Goal: Task Accomplishment & Management: Complete application form

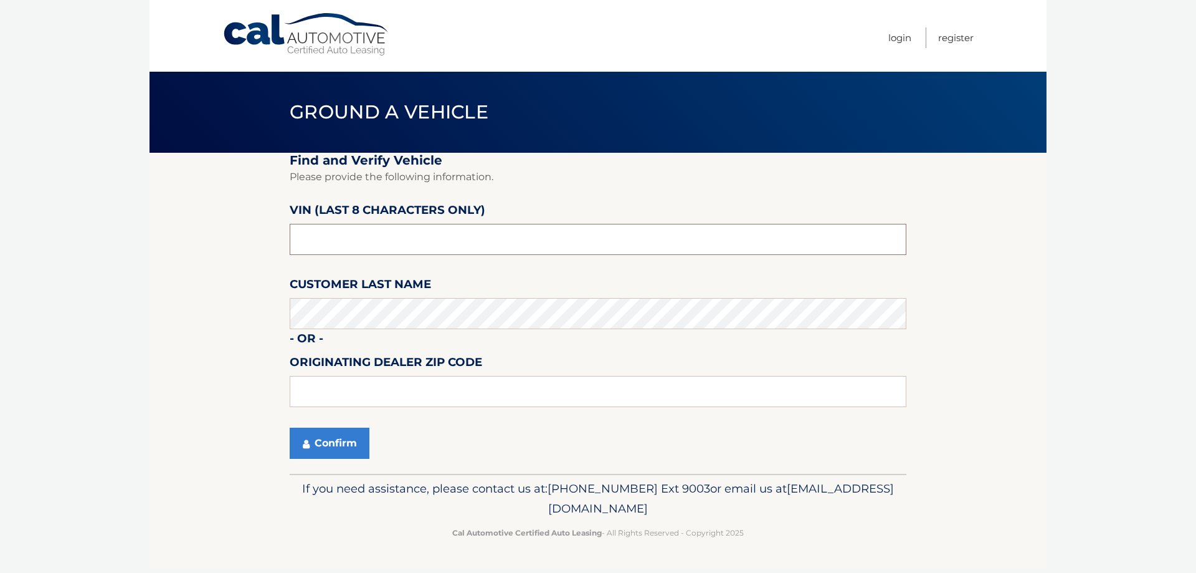
click at [332, 241] on input "text" at bounding box center [598, 239] width 617 height 31
drag, startPoint x: 370, startPoint y: 241, endPoint x: 208, endPoint y: 245, distance: 162.1
click at [209, 245] on section "Find and Verify Vehicle Please provide the following information. VIN (last 8 c…" at bounding box center [598, 313] width 897 height 321
paste input "PJ131016"
type input "PJ131016"
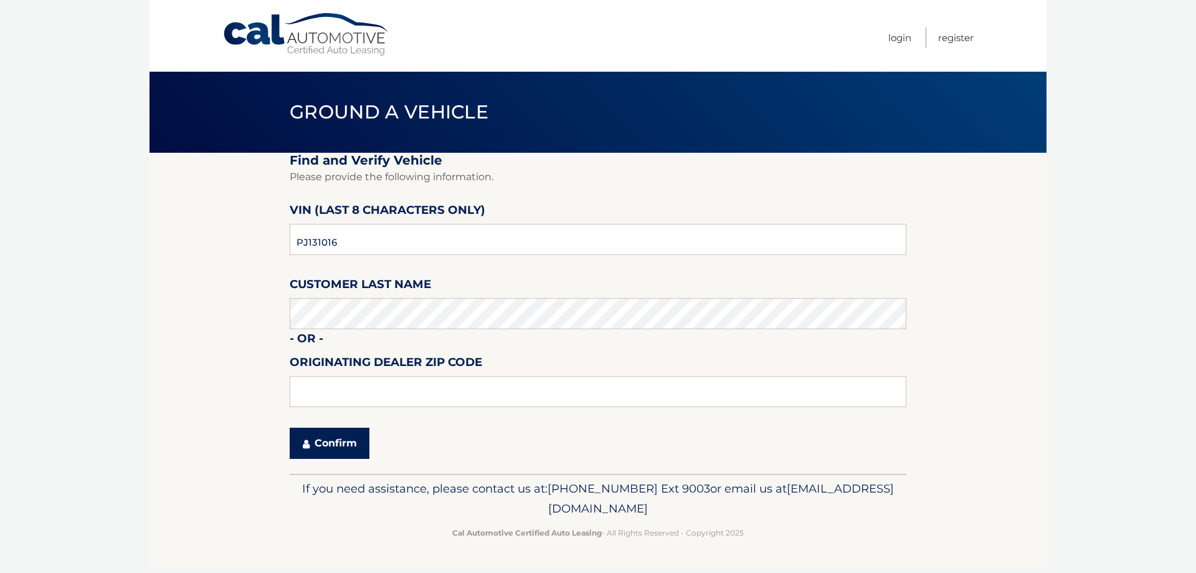
click at [351, 440] on button "Confirm" at bounding box center [330, 442] width 80 height 31
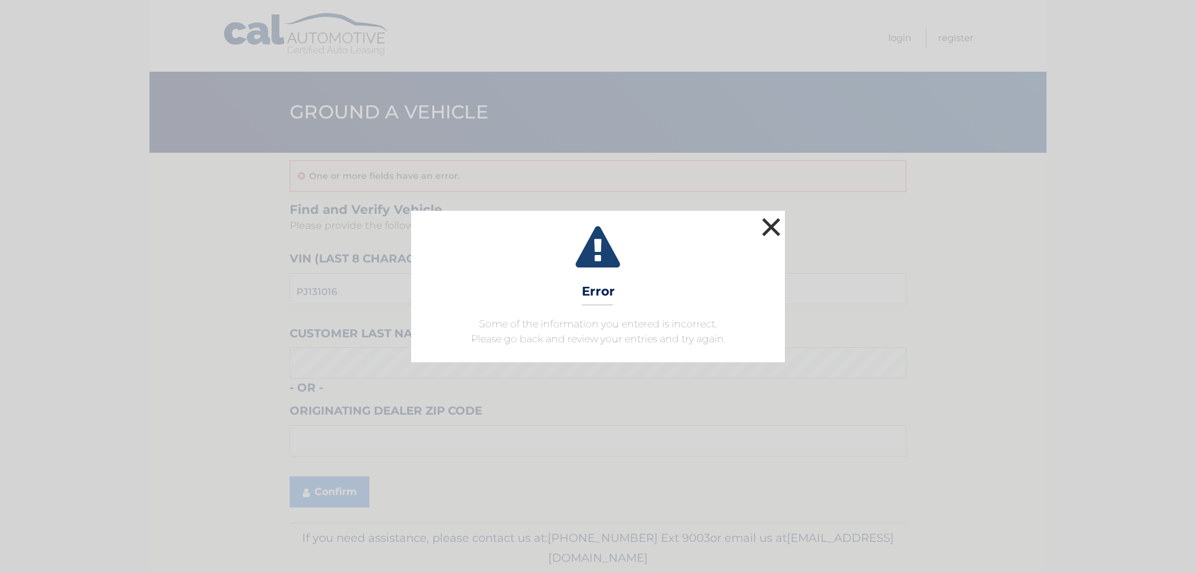
click at [774, 228] on button "×" at bounding box center [771, 226] width 25 height 25
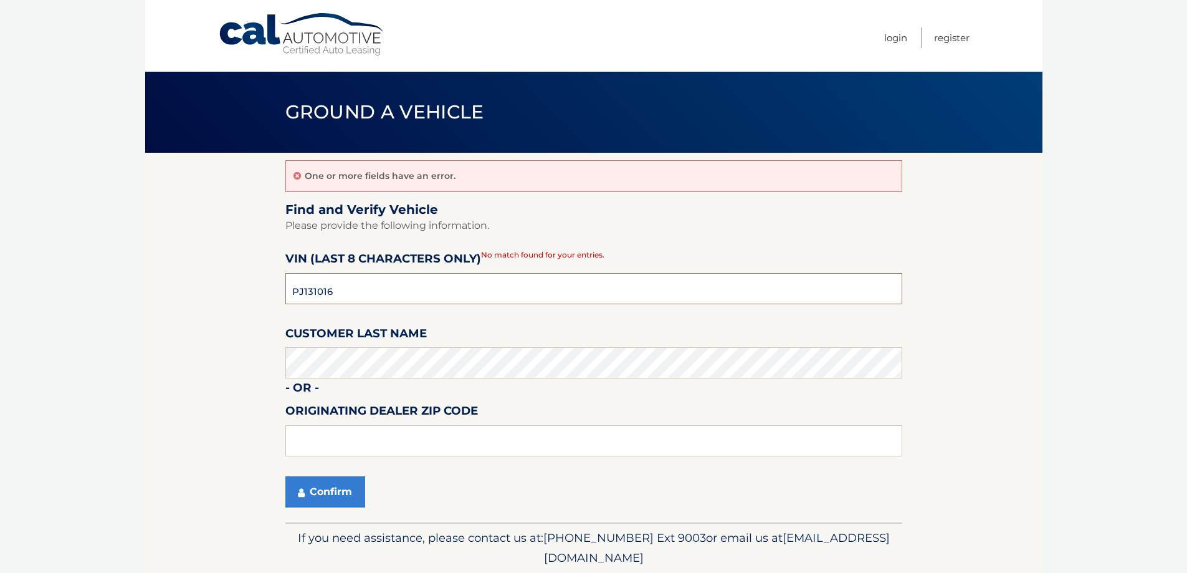
drag, startPoint x: 364, startPoint y: 291, endPoint x: 199, endPoint y: 297, distance: 165.2
click at [205, 295] on section "One or more fields have an error. Find and Verify Vehicle Please provide the fo…" at bounding box center [593, 338] width 897 height 370
paste input "H225614"
type input "PH225614"
click at [100, 374] on body "Cal Automotive Menu Login Register Ground a Vehicle" at bounding box center [593, 286] width 1187 height 573
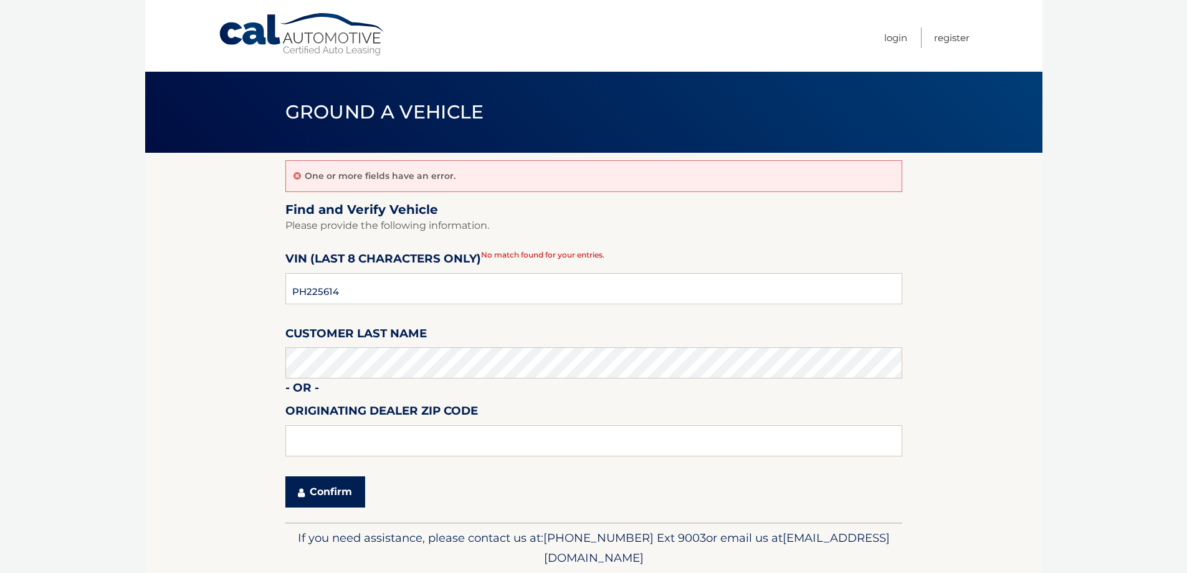
click at [315, 495] on button "Confirm" at bounding box center [325, 491] width 80 height 31
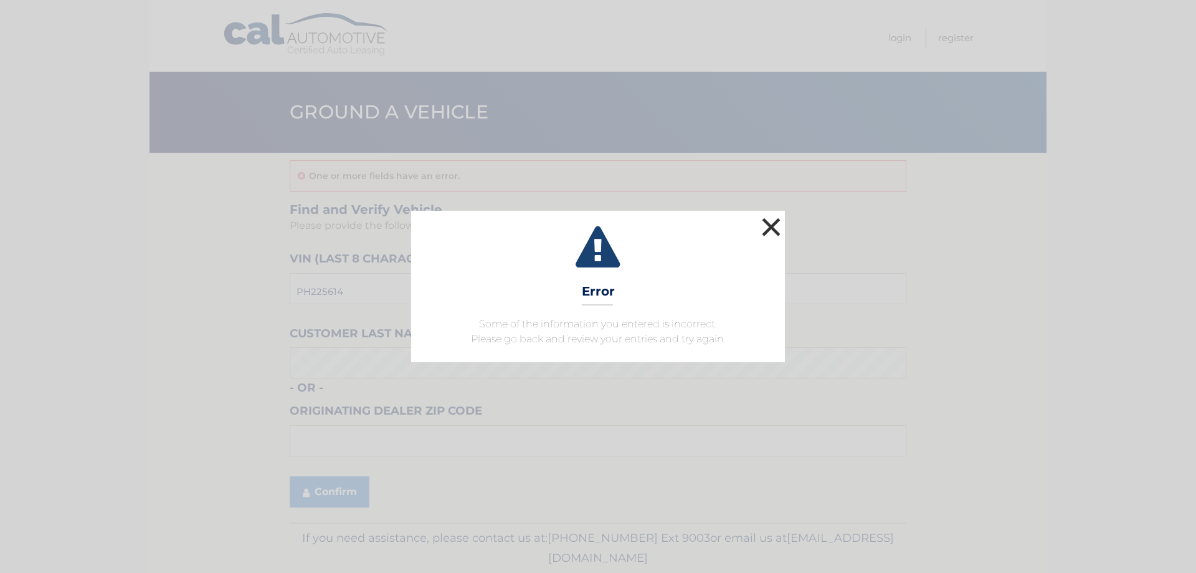
click at [778, 222] on button "×" at bounding box center [771, 226] width 25 height 25
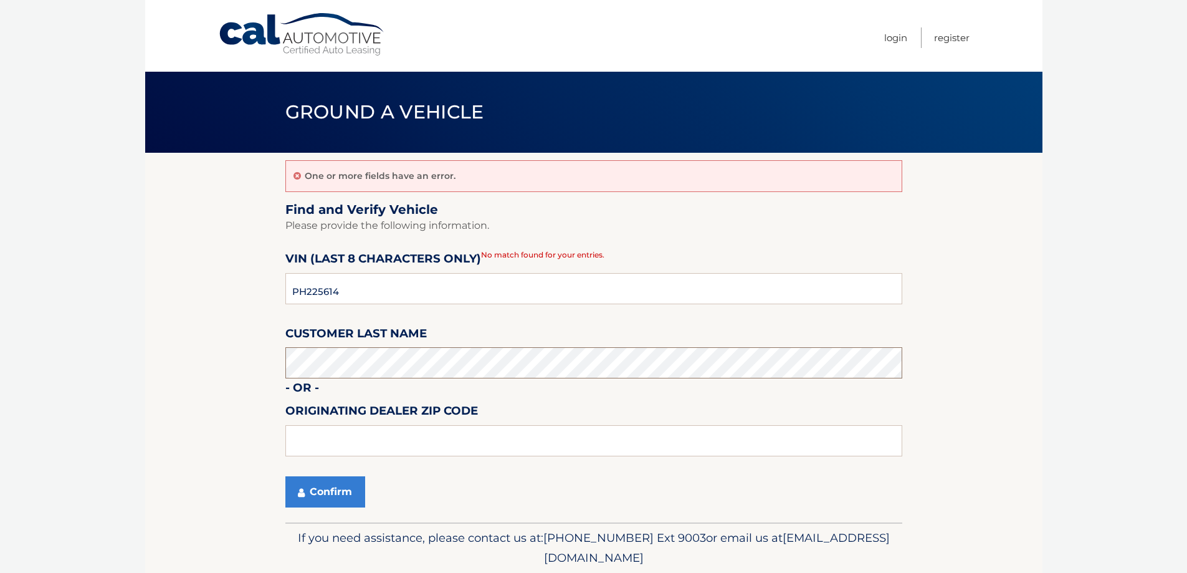
click at [199, 371] on section "One or more fields have an error. Find and Verify Vehicle Please provide the fo…" at bounding box center [593, 338] width 897 height 370
click at [311, 496] on button "Confirm" at bounding box center [325, 491] width 80 height 31
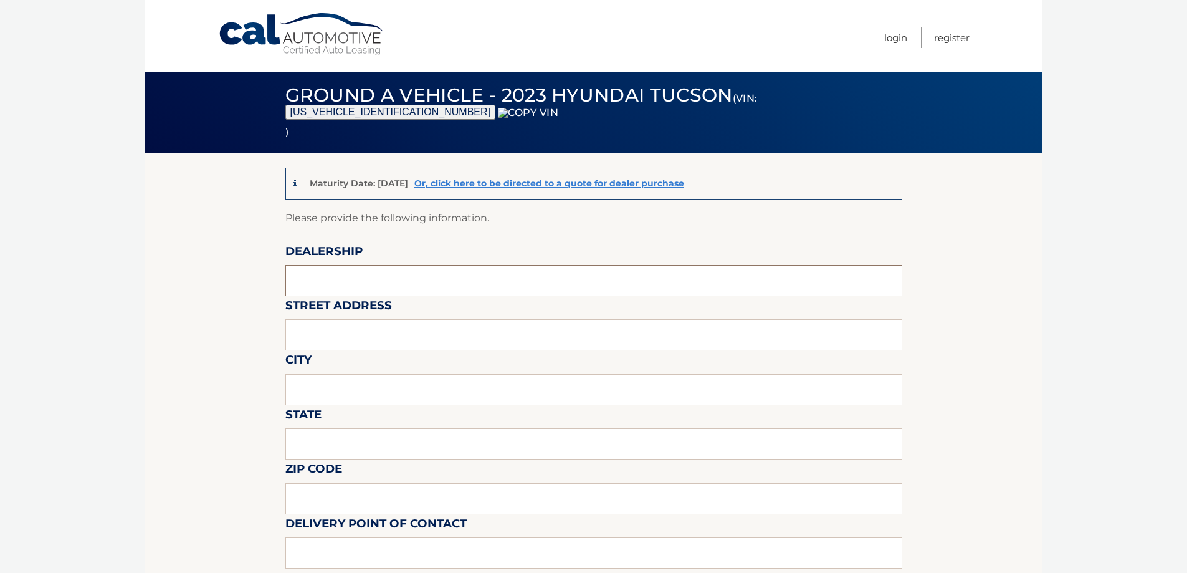
click at [371, 272] on input "text" at bounding box center [593, 280] width 617 height 31
type input "WESTBURY JEEP"
click at [373, 340] on input "text" at bounding box center [593, 334] width 617 height 31
type input "150 MILLER PLACE"
drag, startPoint x: 383, startPoint y: 374, endPoint x: 368, endPoint y: 401, distance: 30.4
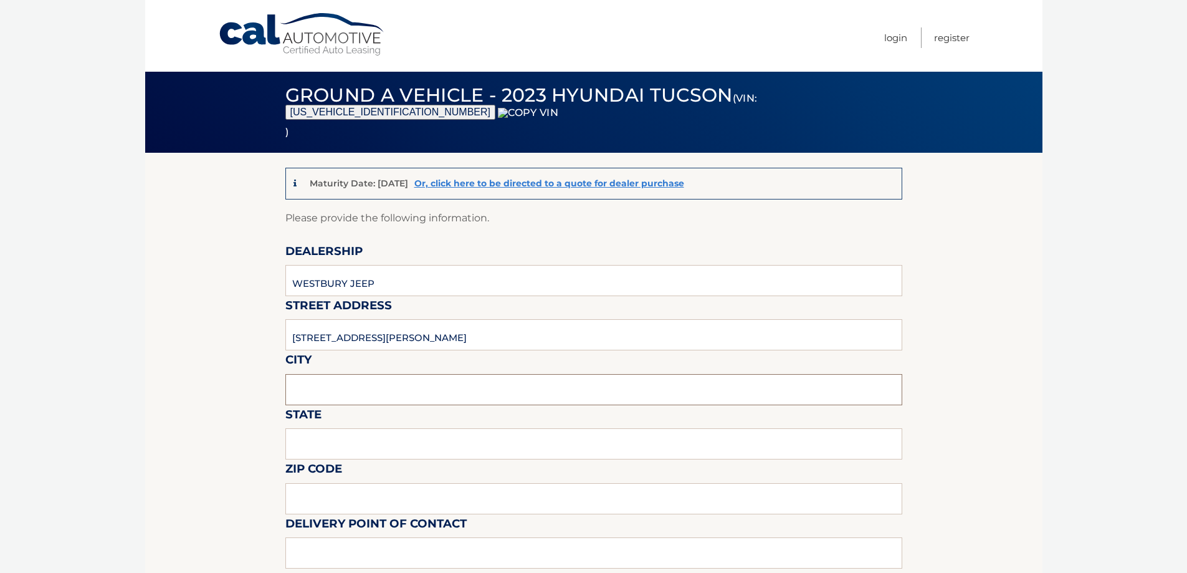
click at [383, 374] on input "text" at bounding box center [593, 389] width 617 height 31
type input "SYOSSET"
click at [351, 447] on input "text" at bounding box center [593, 443] width 617 height 31
type input "NY"
click at [315, 494] on input "text" at bounding box center [593, 498] width 617 height 31
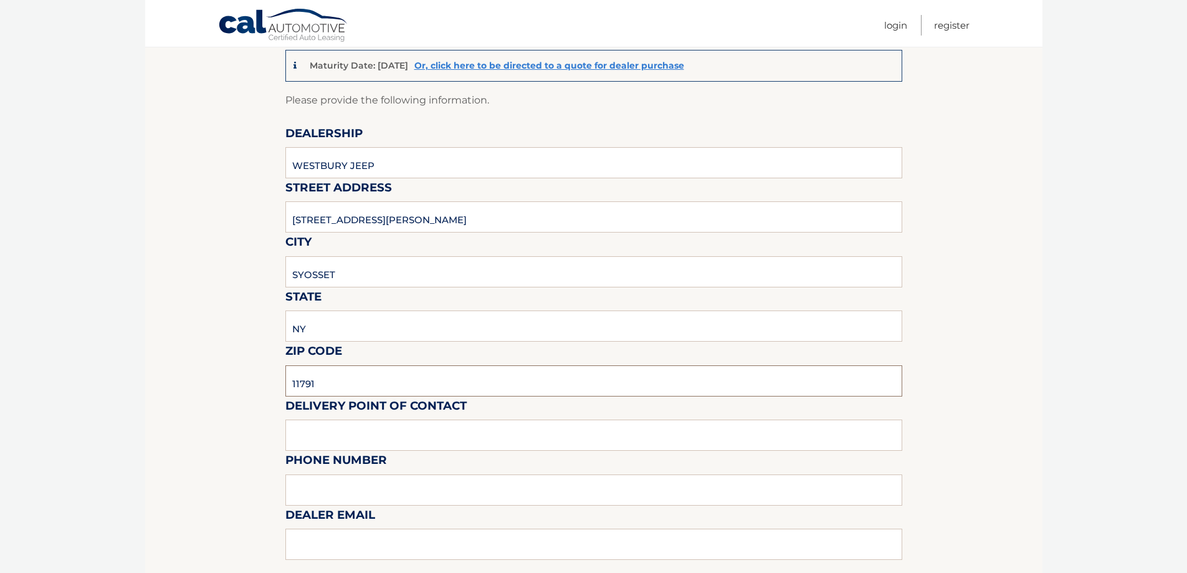
scroll to position [312, 0]
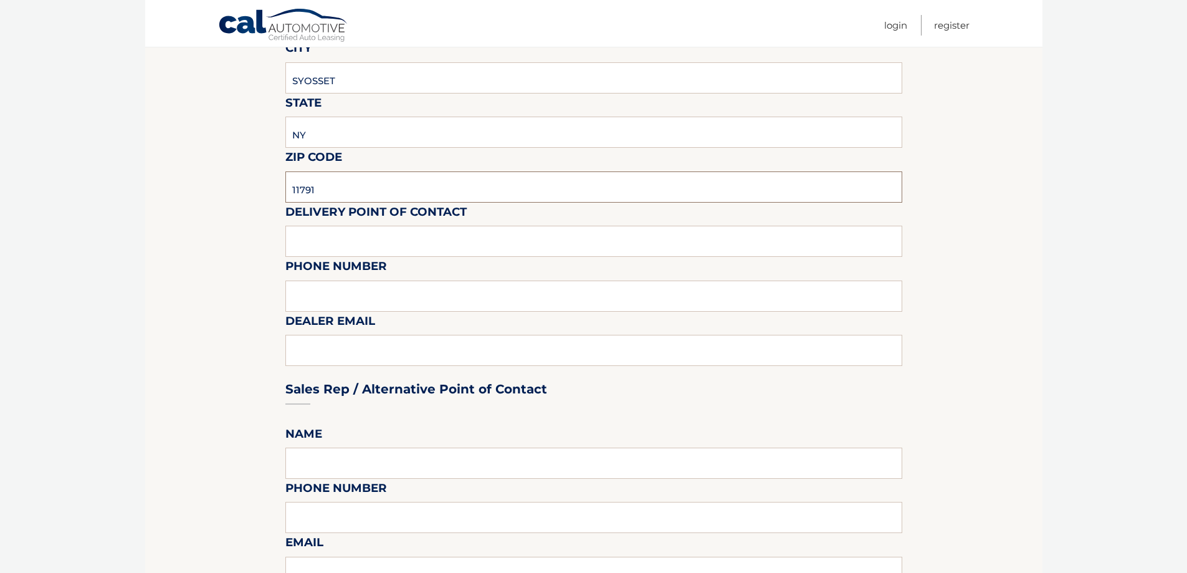
type input "11791"
click at [315, 240] on input "text" at bounding box center [593, 241] width 617 height 31
type input "SHAWN"
type input "6313123854"
type input "SREISCHMANN@WESTBURYJEEP.COM"
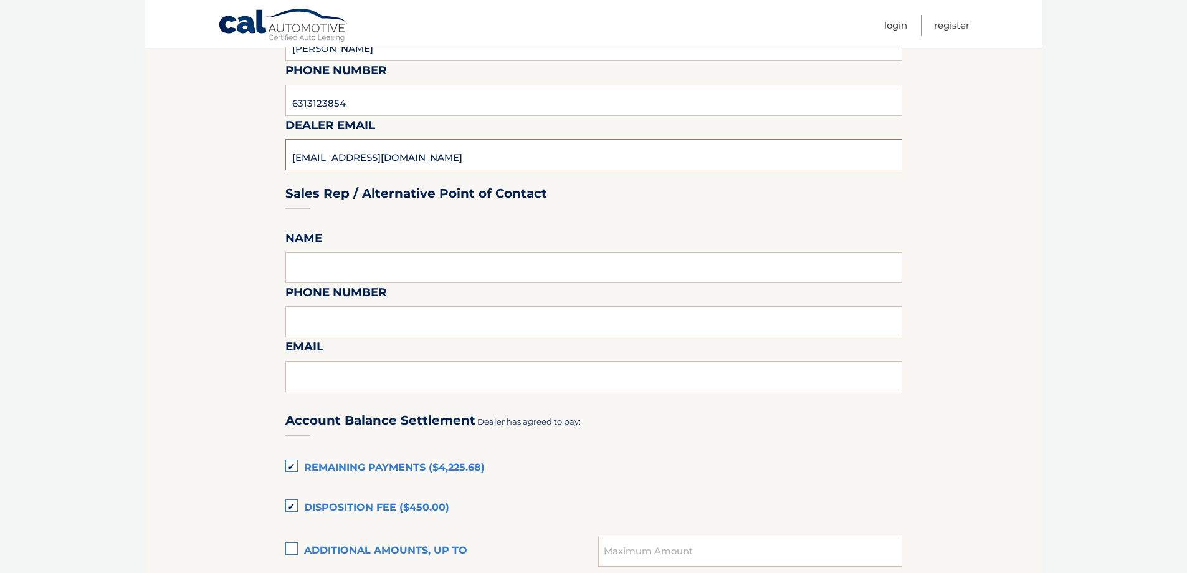
scroll to position [623, 0]
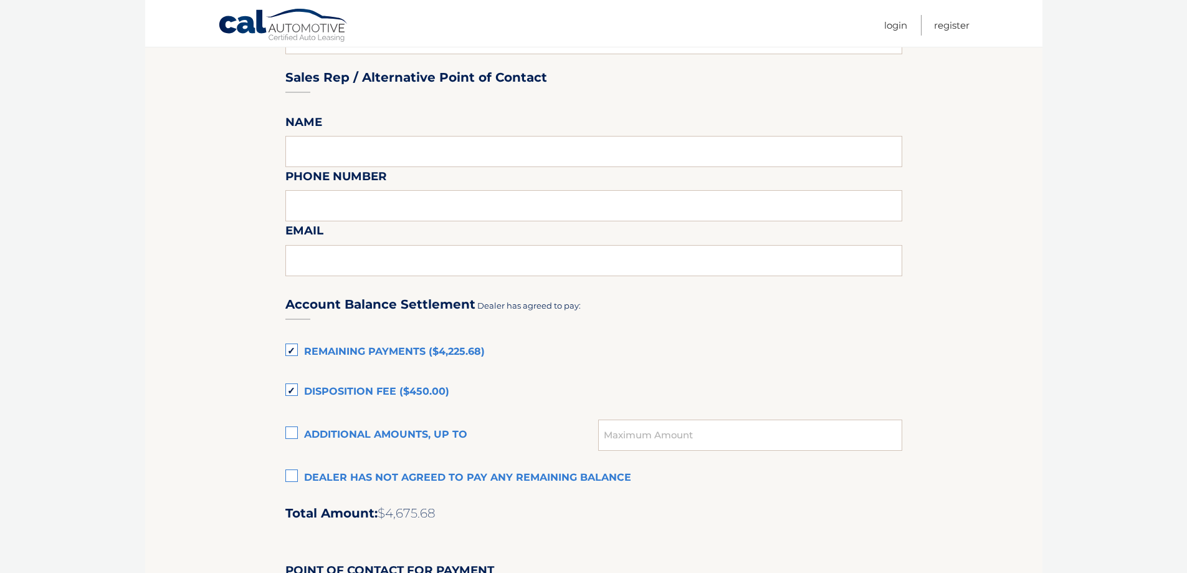
click at [340, 460] on div "Account Balance Settlement Dealer has agreed to pay: Remaining Payments ($4,225…" at bounding box center [593, 557] width 617 height 553
click at [340, 463] on div "Account Balance Settlement Dealer has agreed to pay: Remaining Payments ($4,225…" at bounding box center [593, 557] width 617 height 553
click at [344, 476] on label "Dealer has not agreed to pay any remaining balance" at bounding box center [593, 477] width 617 height 25
click at [0, 0] on input "Dealer has not agreed to pay any remaining balance" at bounding box center [0, 0] width 0 height 0
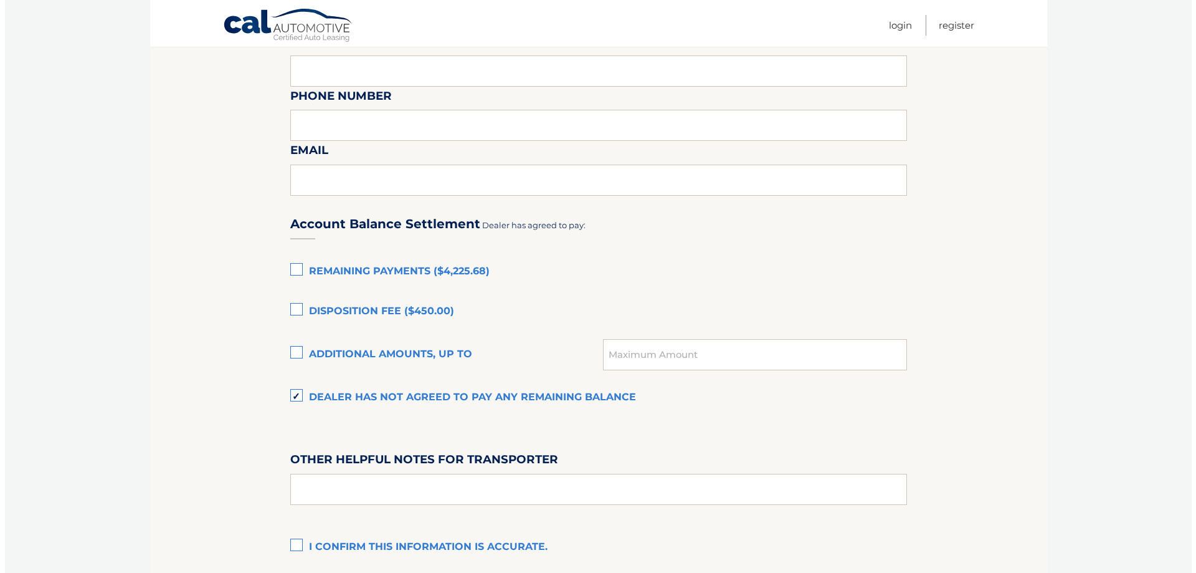
scroll to position [810, 0]
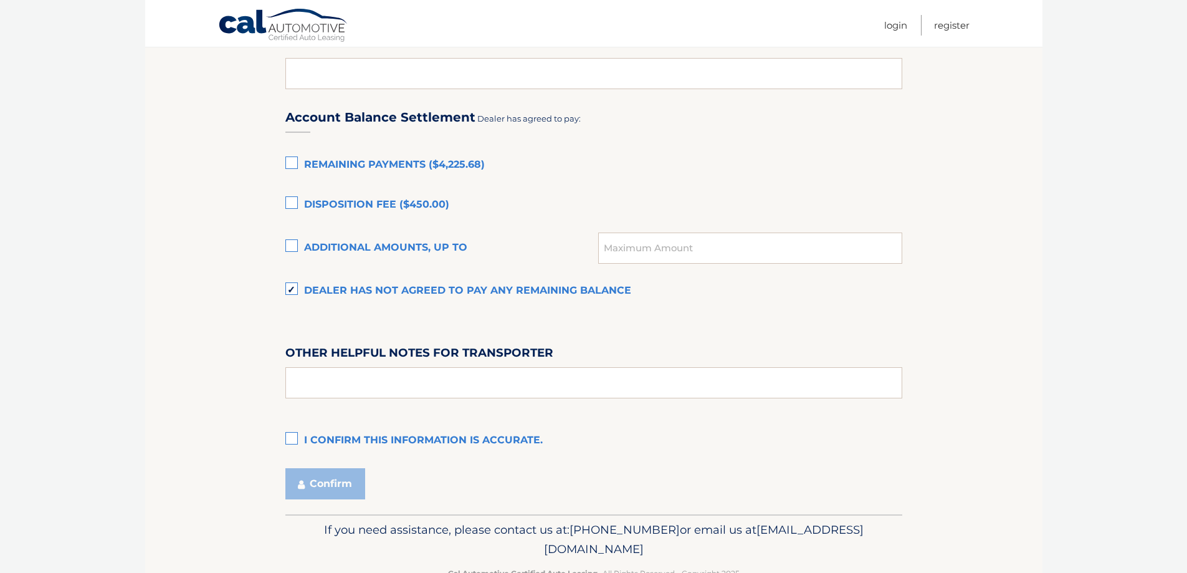
click at [325, 433] on label "I confirm this information is accurate." at bounding box center [593, 440] width 617 height 25
click at [0, 0] on input "I confirm this information is accurate." at bounding box center [0, 0] width 0 height 0
click at [324, 487] on button "Confirm" at bounding box center [325, 483] width 80 height 31
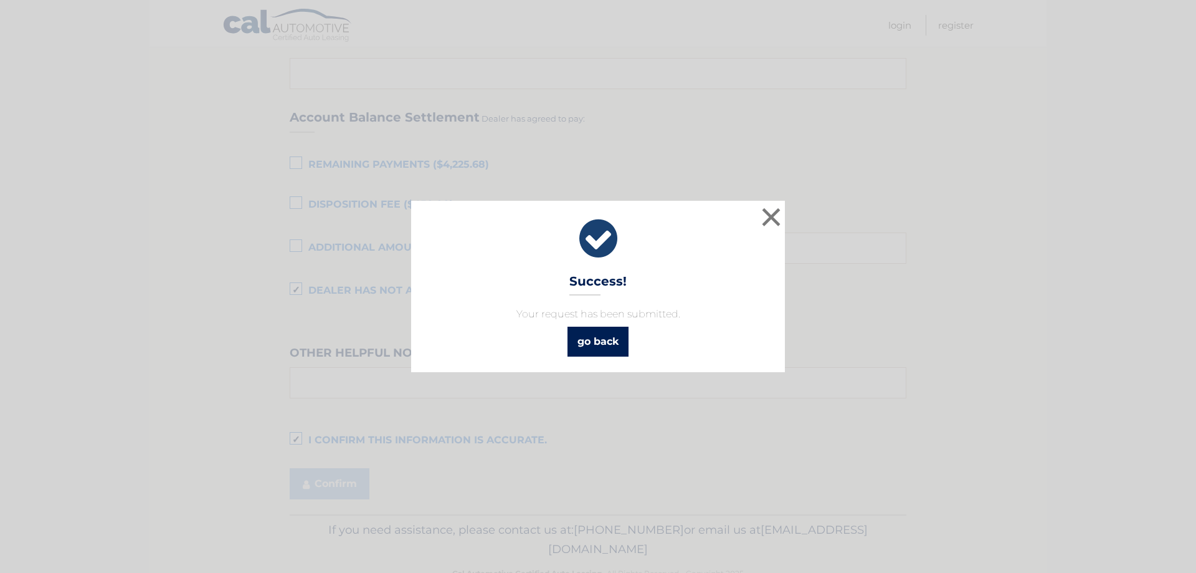
click at [609, 343] on link "go back" at bounding box center [598, 342] width 61 height 30
